Goal: Transaction & Acquisition: Obtain resource

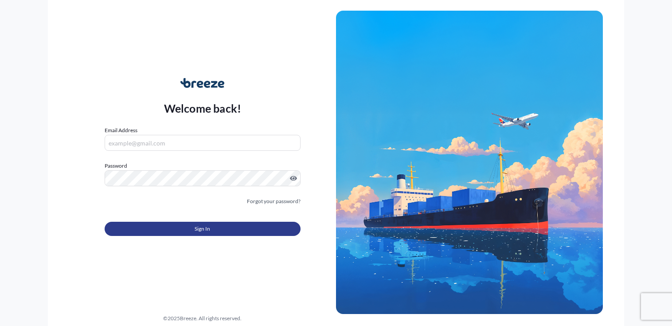
type input "[PERSON_NAME][EMAIL_ADDRESS][DOMAIN_NAME]"
click at [183, 227] on button "Sign In" at bounding box center [203, 229] width 196 height 14
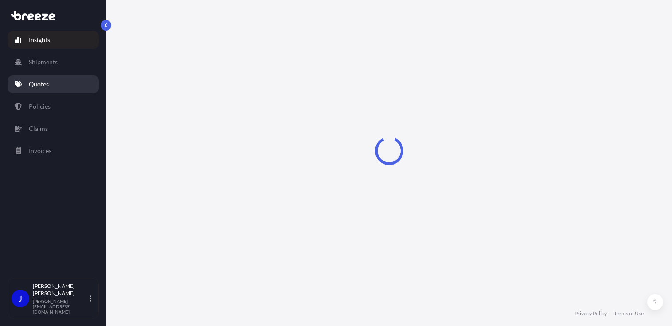
click at [38, 83] on p "Quotes" at bounding box center [39, 84] width 20 height 9
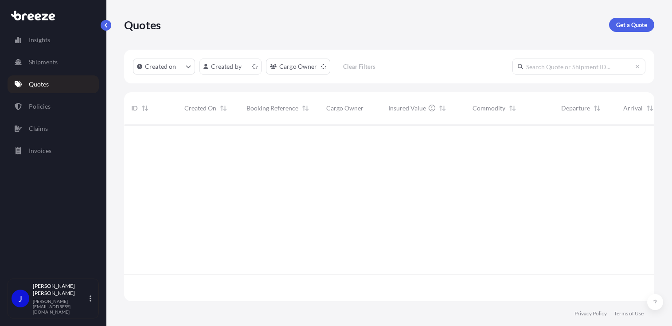
scroll to position [175, 523]
click at [624, 26] on p "Get a Quote" at bounding box center [631, 24] width 31 height 9
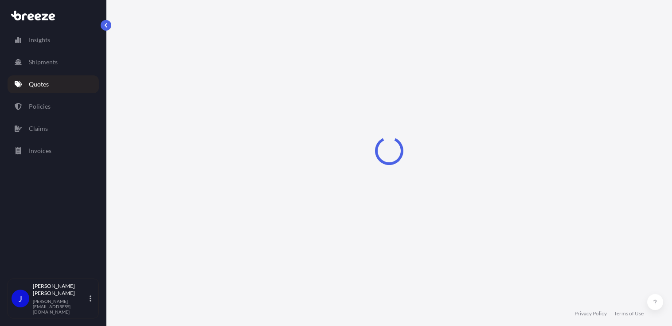
select select "Sea"
select select "1"
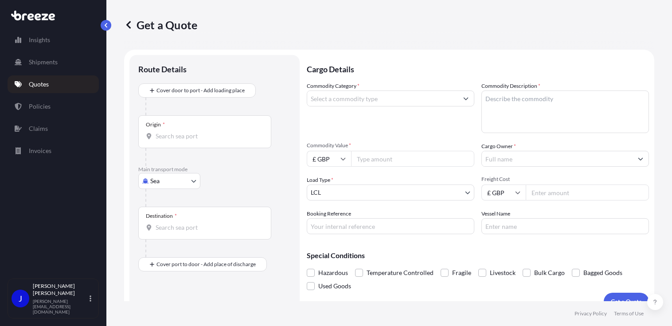
scroll to position [14, 0]
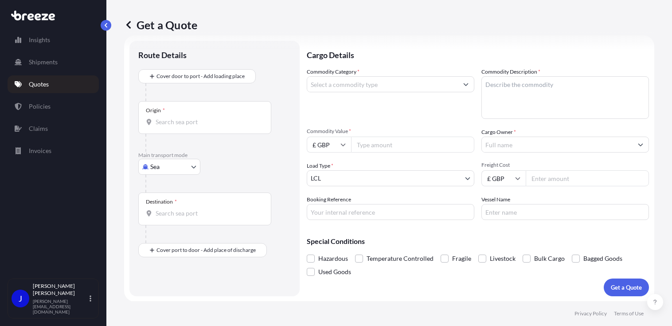
click at [179, 159] on body "Insights Shipments Quotes Policies Claims Invoices J [PERSON_NAME] [PERSON_NAME…" at bounding box center [336, 163] width 672 height 326
click at [164, 223] on span "Road" at bounding box center [162, 221] width 14 height 9
select select "Road"
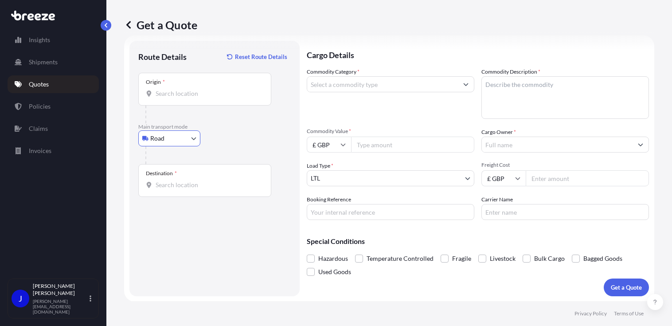
click at [177, 98] on div "Origin *" at bounding box center [204, 89] width 133 height 33
click at [177, 98] on input "Origin *" at bounding box center [208, 93] width 105 height 9
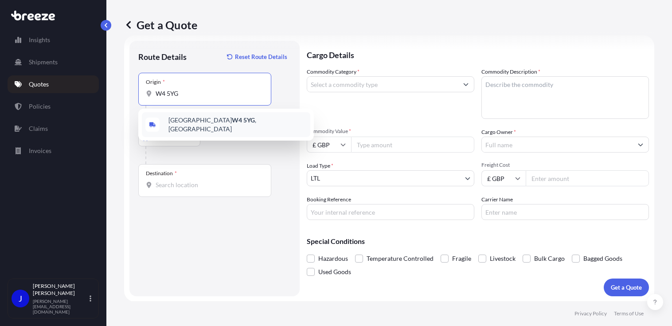
click at [181, 124] on span "[GEOGRAPHIC_DATA] W4 5YG , [GEOGRAPHIC_DATA]" at bounding box center [237, 125] width 138 height 18
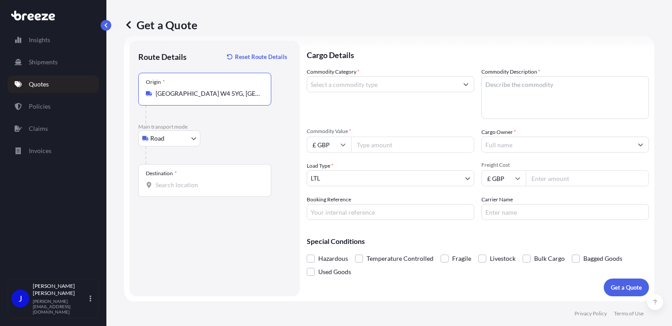
type input "[GEOGRAPHIC_DATA] W4 5YG, [GEOGRAPHIC_DATA]"
click at [183, 185] on input "Destination *" at bounding box center [208, 184] width 105 height 9
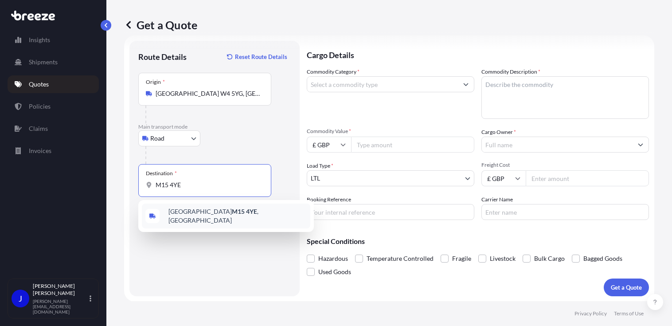
click at [232, 216] on span "Manchester M15 4YE , [GEOGRAPHIC_DATA]" at bounding box center [237, 216] width 138 height 18
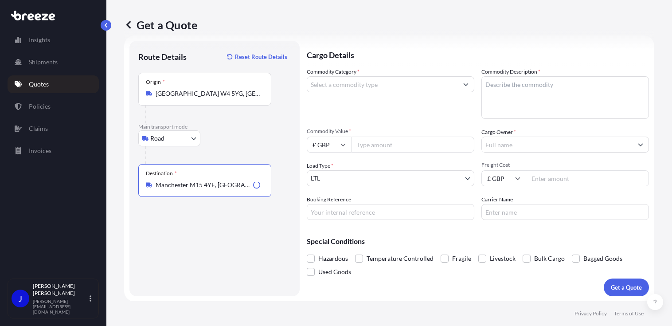
type input "Manchester M15 4YE, [GEOGRAPHIC_DATA]"
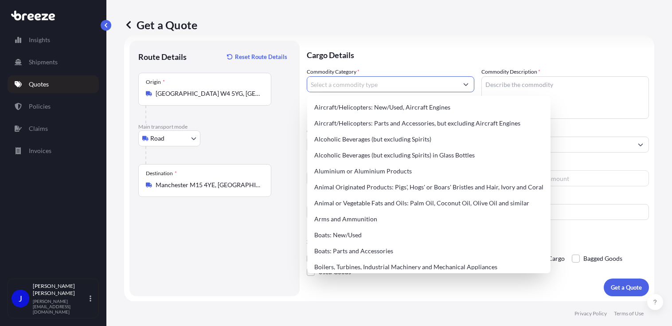
click at [344, 82] on input "Commodity Category *" at bounding box center [382, 84] width 151 height 16
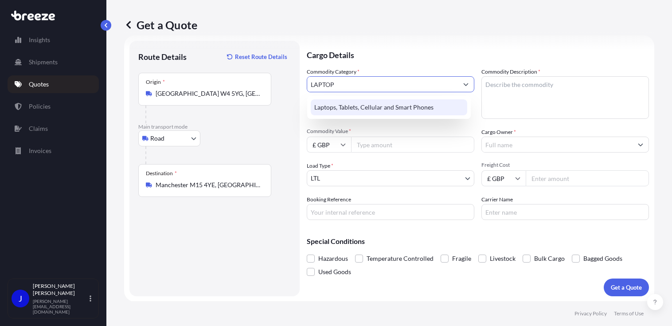
click at [373, 102] on div "Laptops, Tablets, Cellular and Smart Phones" at bounding box center [389, 107] width 157 height 16
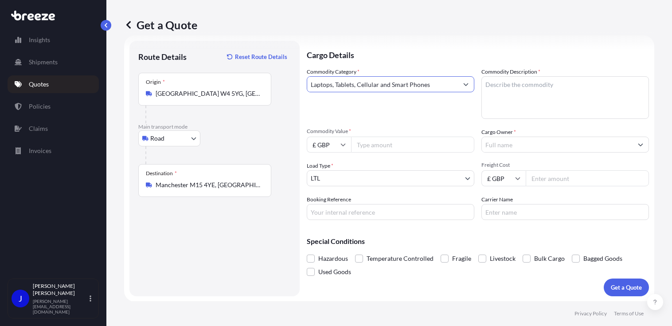
type input "Laptops, Tablets, Cellular and Smart Phones"
click at [491, 82] on textarea "Commodity Description *" at bounding box center [566, 97] width 168 height 43
type textarea "LAPTOP"
click at [385, 143] on input "Commodity Value *" at bounding box center [412, 145] width 123 height 16
type input "1100"
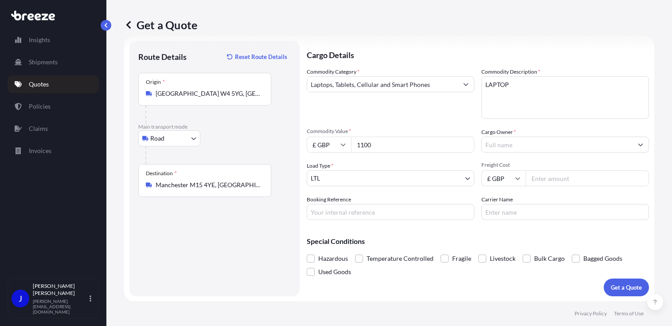
click at [526, 148] on input "Cargo Owner *" at bounding box center [557, 145] width 151 height 16
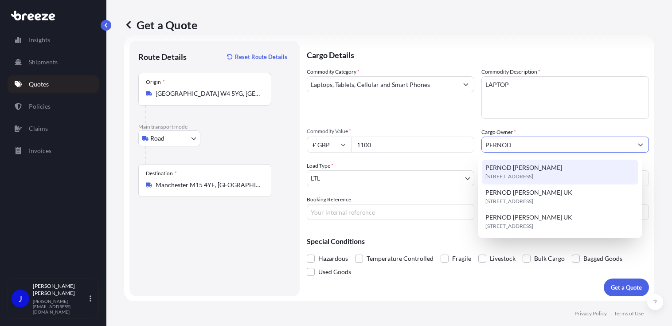
click at [544, 167] on div "PERNOD [PERSON_NAME][STREET_ADDRESS]" at bounding box center [560, 172] width 157 height 25
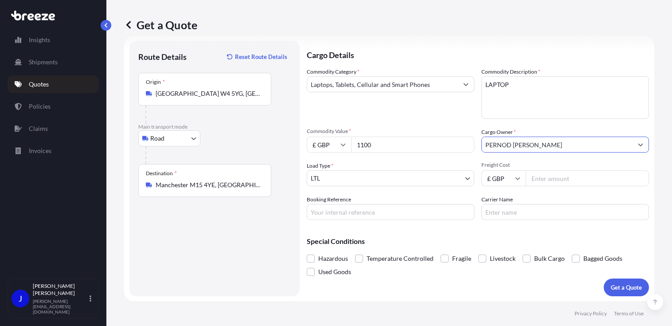
type input "PERNOD [PERSON_NAME]"
click at [353, 215] on input "Booking Reference" at bounding box center [391, 212] width 168 height 16
drag, startPoint x: 359, startPoint y: 208, endPoint x: 353, endPoint y: 214, distance: 7.8
click at [357, 210] on input "Booking Reference" at bounding box center [391, 212] width 168 height 16
paste input "2220443"
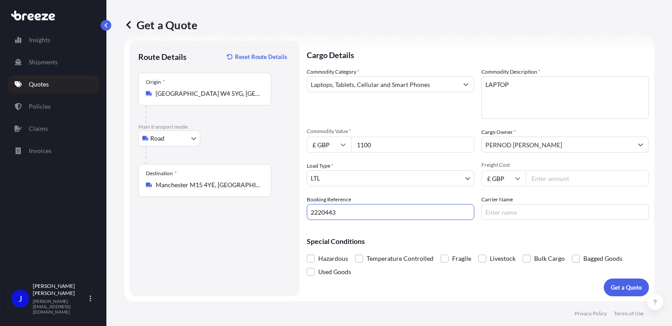
type input "2220443"
click at [546, 176] on input "Freight Cost" at bounding box center [587, 178] width 123 height 16
type input "33.75"
drag, startPoint x: 539, startPoint y: 227, endPoint x: 544, endPoint y: 228, distance: 5.0
click at [544, 228] on div "Special Conditions Hazardous Temperature Controlled Fragile Livestock Bulk Carg…" at bounding box center [478, 252] width 342 height 51
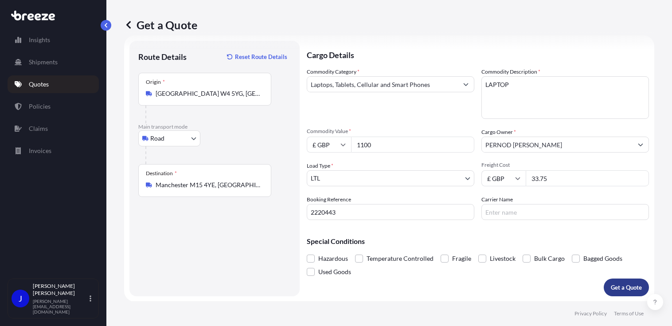
click at [619, 287] on p "Get a Quote" at bounding box center [626, 287] width 31 height 9
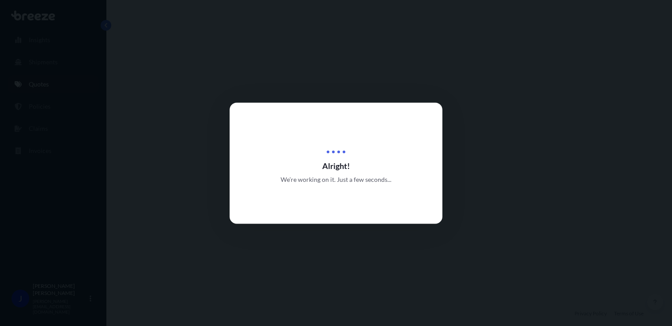
select select "Road"
select select "1"
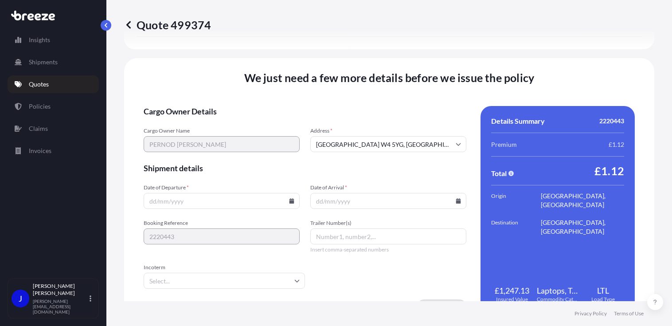
scroll to position [1105, 0]
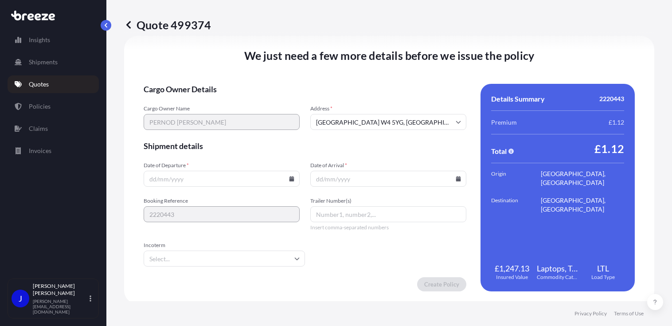
click at [289, 178] on icon at bounding box center [291, 178] width 5 height 5
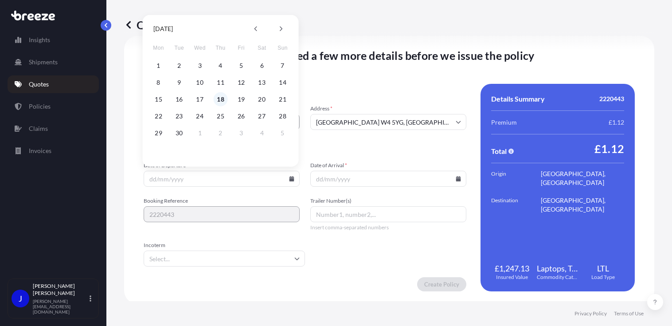
click at [219, 99] on button "18" at bounding box center [221, 99] width 14 height 14
type input "[DATE]"
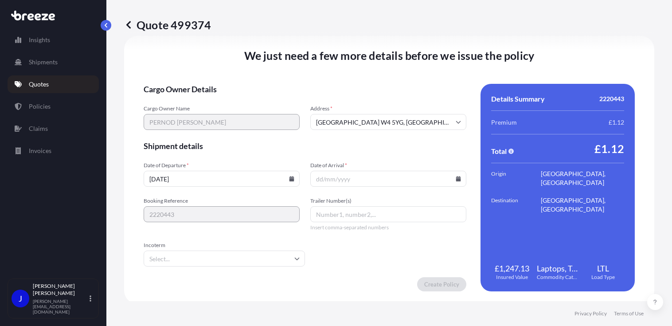
click at [456, 176] on icon at bounding box center [458, 178] width 5 height 5
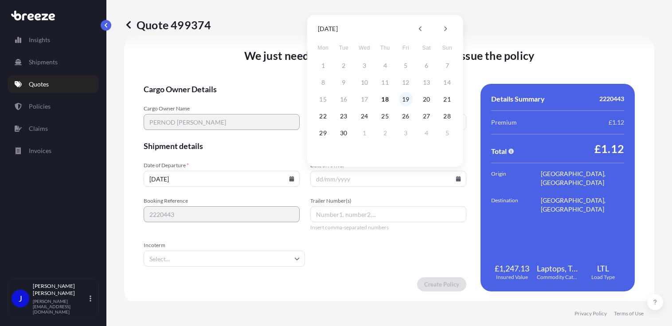
click at [406, 99] on button "19" at bounding box center [406, 99] width 14 height 14
type input "[DATE]"
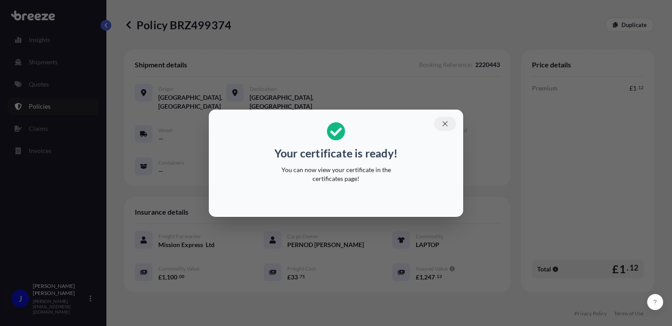
click at [445, 124] on icon "button" at bounding box center [444, 123] width 5 height 5
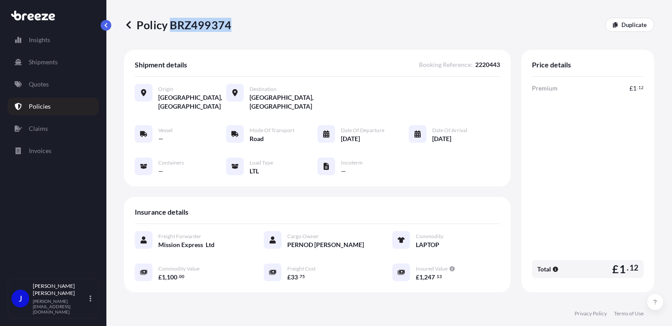
drag, startPoint x: 171, startPoint y: 26, endPoint x: 228, endPoint y: 25, distance: 57.2
click at [228, 25] on p "Policy BRZ499374" at bounding box center [177, 25] width 107 height 14
drag, startPoint x: 228, startPoint y: 25, endPoint x: 219, endPoint y: 26, distance: 9.0
copy p "BRZ499374"
click at [36, 85] on p "Quotes" at bounding box center [39, 84] width 20 height 9
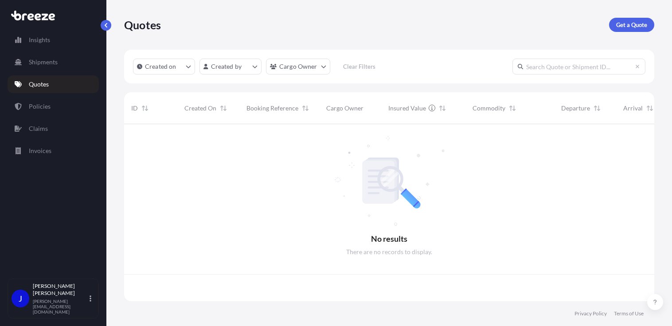
scroll to position [175, 523]
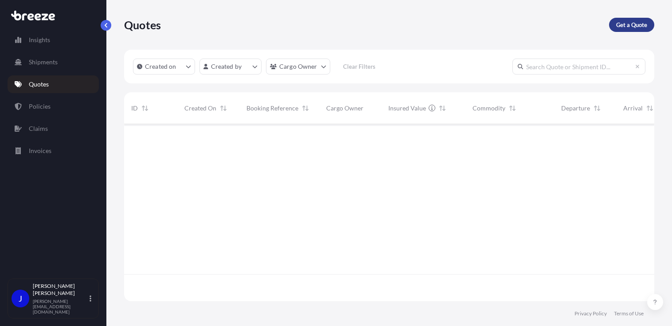
click at [639, 28] on p "Get a Quote" at bounding box center [631, 24] width 31 height 9
select select "Sea"
select select "1"
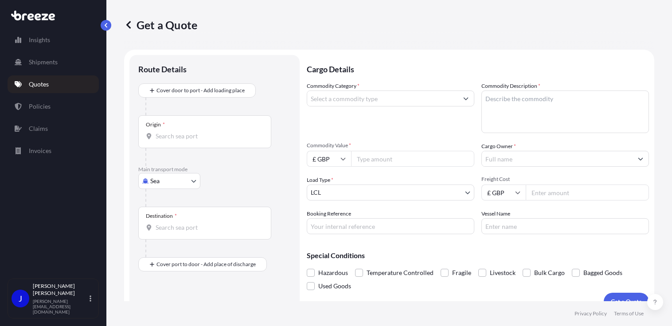
scroll to position [14, 0]
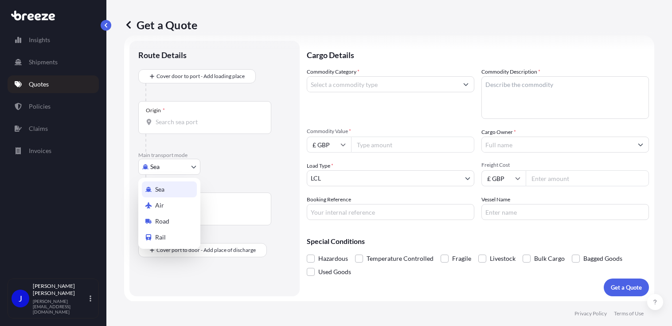
click at [163, 163] on body "Insights Shipments Quotes Policies Claims Invoices J [PERSON_NAME] [PERSON_NAME…" at bounding box center [336, 163] width 672 height 326
click at [168, 219] on span "Road" at bounding box center [162, 221] width 14 height 9
select select "Road"
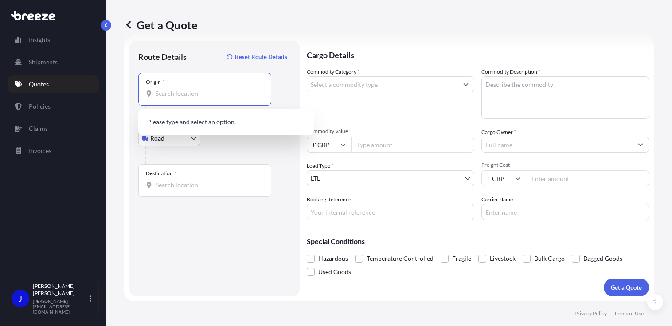
click at [183, 89] on input "Origin *" at bounding box center [208, 93] width 105 height 9
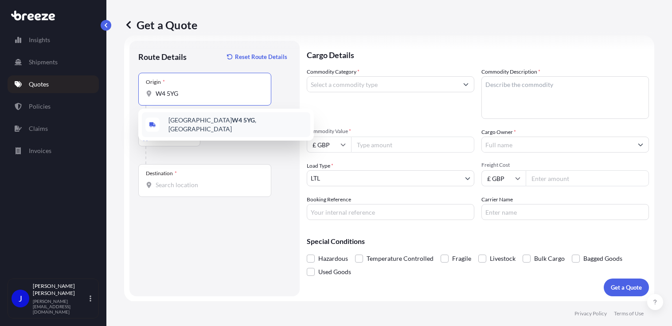
click at [167, 119] on div "[GEOGRAPHIC_DATA] W4 5YG , [GEOGRAPHIC_DATA]" at bounding box center [226, 124] width 168 height 25
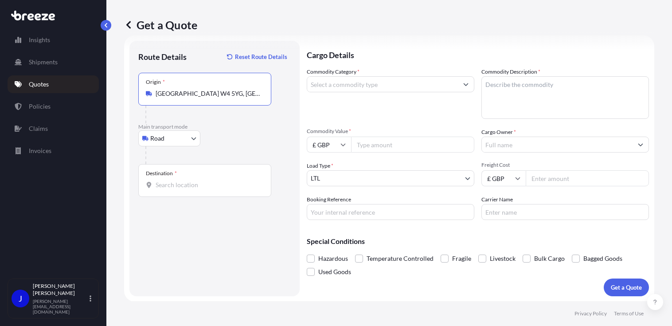
type input "[GEOGRAPHIC_DATA] W4 5YG, [GEOGRAPHIC_DATA]"
click at [185, 186] on input "Destination *" at bounding box center [208, 184] width 105 height 9
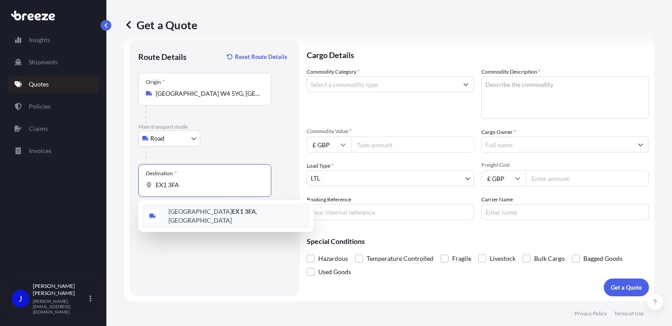
click at [198, 218] on span "Exeter EX1 3FA , [GEOGRAPHIC_DATA]" at bounding box center [237, 216] width 138 height 18
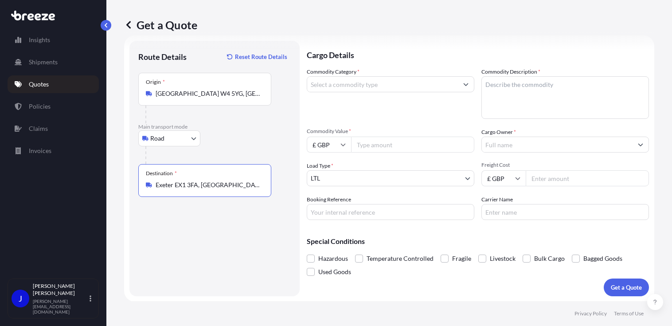
type input "Exeter EX1 3FA, [GEOGRAPHIC_DATA]"
click at [374, 86] on input "Commodity Category *" at bounding box center [382, 84] width 151 height 16
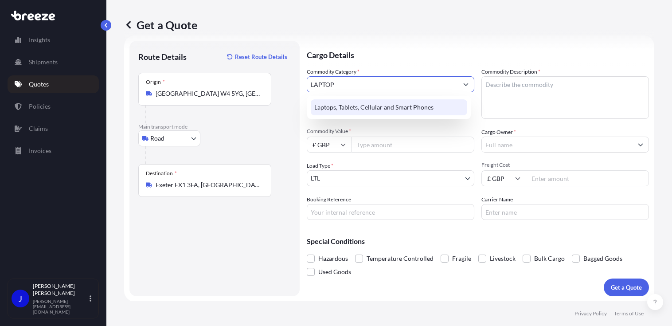
click at [380, 102] on div "Laptops, Tablets, Cellular and Smart Phones" at bounding box center [389, 107] width 157 height 16
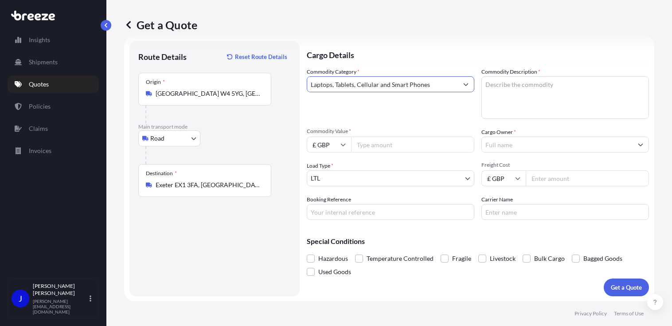
type input "Laptops, Tablets, Cellular and Smart Phones"
click at [500, 86] on textarea "Commodity Description *" at bounding box center [566, 97] width 168 height 43
type textarea "LAPTOP"
drag, startPoint x: 416, startPoint y: 141, endPoint x: 421, endPoint y: 140, distance: 5.4
click at [415, 141] on input "Commodity Value *" at bounding box center [412, 145] width 123 height 16
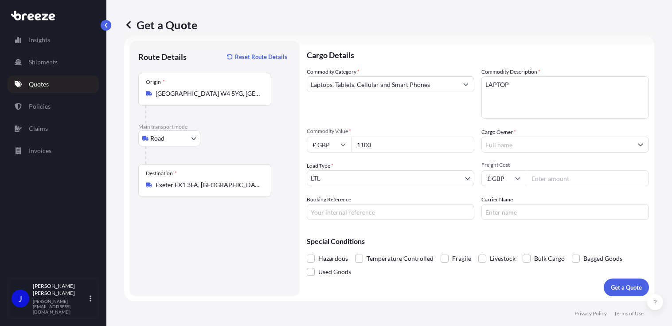
type input "1100"
click at [500, 143] on input "Cargo Owner *" at bounding box center [557, 145] width 151 height 16
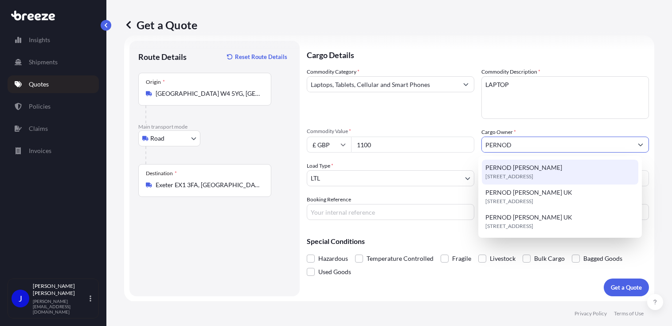
click at [521, 164] on span "PERNOD [PERSON_NAME]" at bounding box center [524, 167] width 77 height 9
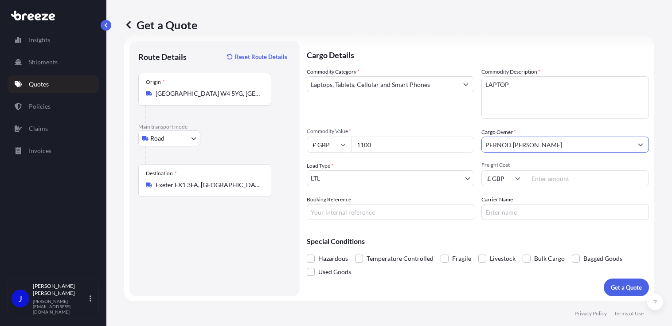
type input "PERNOD [PERSON_NAME]"
click at [344, 210] on input "Booking Reference" at bounding box center [391, 212] width 168 height 16
paste input "2220451"
type input "2220451"
click at [562, 176] on input "Freight Cost" at bounding box center [587, 178] width 123 height 16
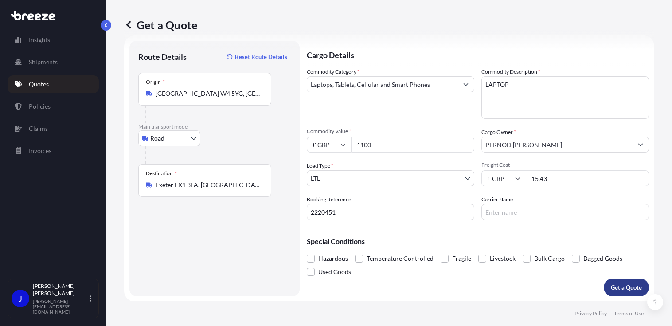
type input "15.43"
click at [627, 286] on p "Get a Quote" at bounding box center [626, 287] width 31 height 9
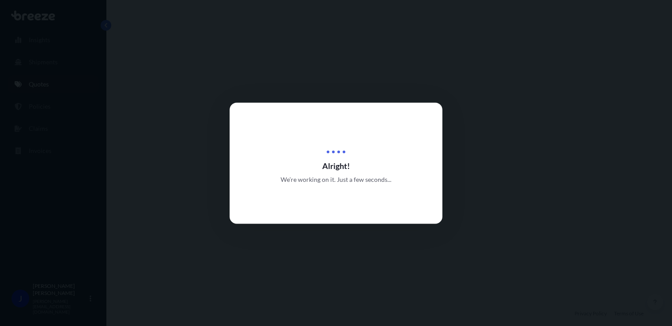
select select "Road"
select select "1"
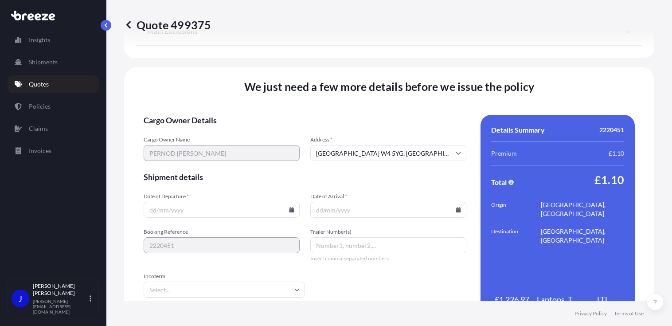
scroll to position [1105, 0]
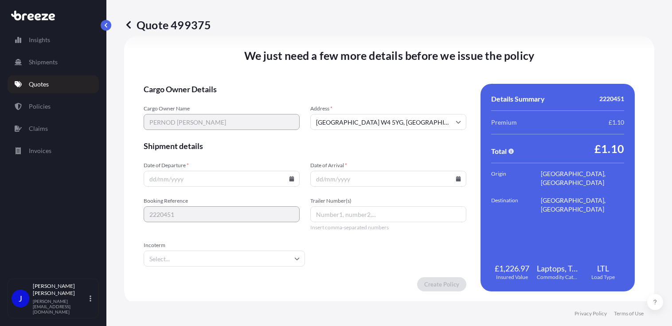
click at [289, 178] on icon at bounding box center [291, 178] width 5 height 5
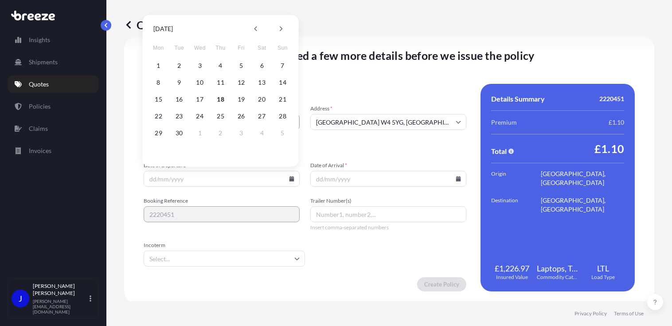
click at [220, 97] on button "18" at bounding box center [221, 99] width 14 height 14
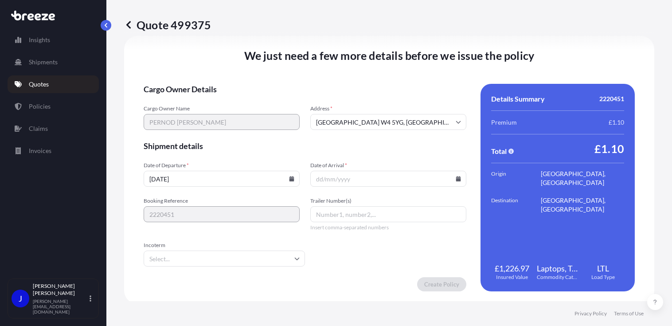
type input "[DATE]"
click at [456, 176] on icon at bounding box center [458, 178] width 5 height 5
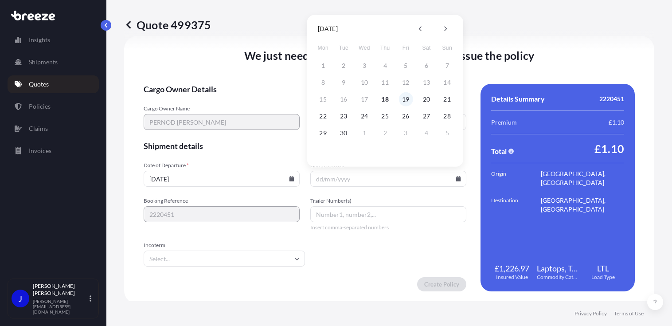
click at [404, 99] on button "19" at bounding box center [406, 99] width 14 height 14
type input "[DATE]"
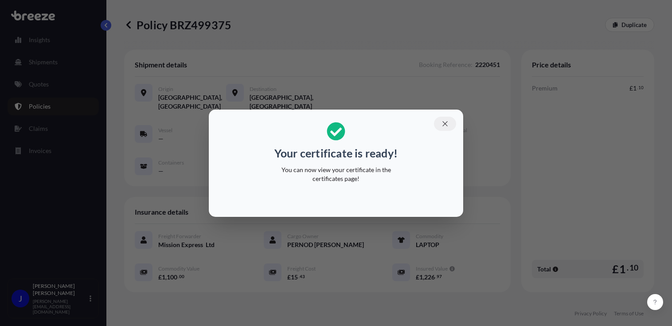
click at [444, 121] on icon "button" at bounding box center [445, 124] width 8 height 8
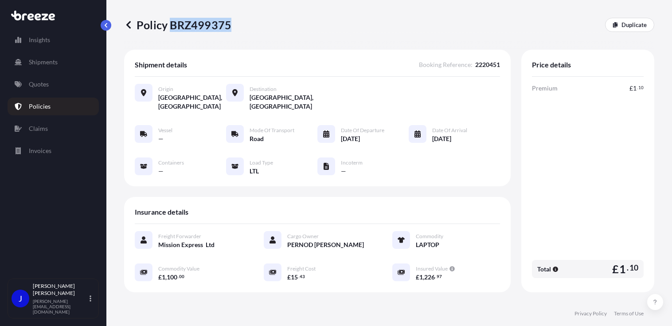
drag, startPoint x: 170, startPoint y: 24, endPoint x: 229, endPoint y: 24, distance: 59.0
click at [229, 24] on p "Policy BRZ499375" at bounding box center [177, 25] width 107 height 14
copy p "BRZ499375"
